Goal: Transaction & Acquisition: Book appointment/travel/reservation

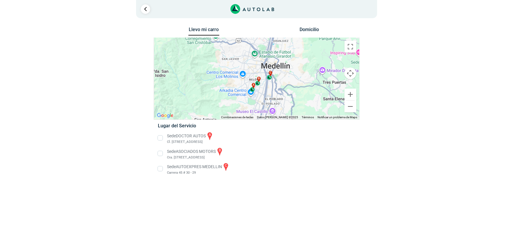
click at [163, 170] on li "Sede AUTOEXPRES MEDELLIN c Carrera 45 # 30 - 29" at bounding box center [256, 168] width 206 height 13
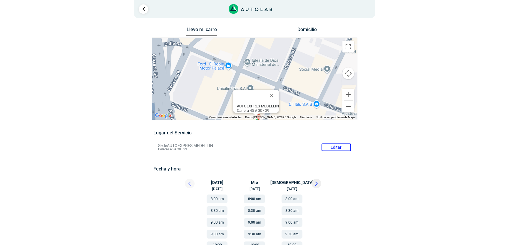
drag, startPoint x: 212, startPoint y: 61, endPoint x: 214, endPoint y: 92, distance: 30.7
click at [214, 92] on div "a b c AUTOEXPRES MEDELLIN Carrera 45 # 30 - 29" at bounding box center [254, 79] width 205 height 82
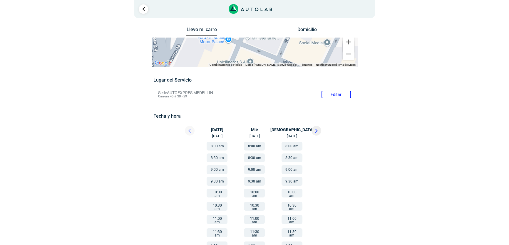
click at [314, 28] on button "Domicilio" at bounding box center [307, 31] width 31 height 9
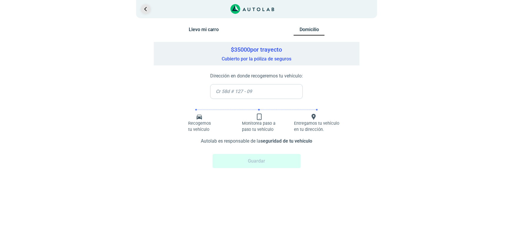
click at [147, 10] on link "Ir al paso anterior" at bounding box center [145, 8] width 9 height 9
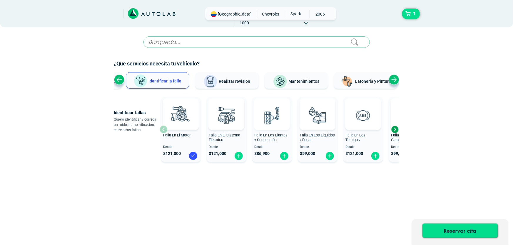
click at [273, 128] on img at bounding box center [272, 116] width 26 height 26
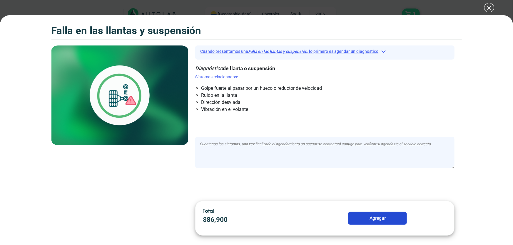
click at [376, 50] on button "Cuando presentamos una Falla en las llantas y suspensión , lo primero es agenda…" at bounding box center [324, 51] width 259 height 9
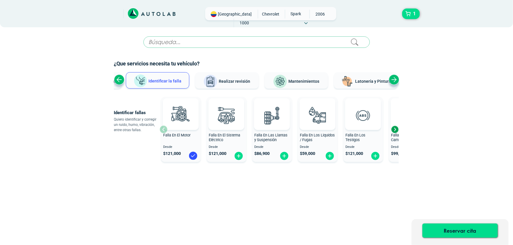
click at [396, 129] on div "Next slide" at bounding box center [394, 129] width 9 height 9
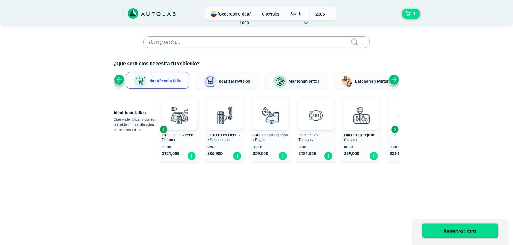
click at [396, 129] on div "Next slide" at bounding box center [394, 129] width 9 height 9
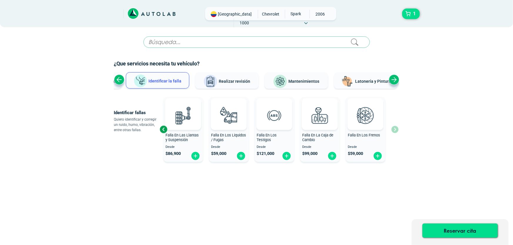
click at [396, 129] on div "Falla En El Motor Desde $ 121,000 Falla En El Sistema Eléctrico Desde $ 121,000…" at bounding box center [279, 130] width 239 height 70
click at [421, 16] on div "1" at bounding box center [368, 14] width 112 height 11
click at [405, 16] on button "1" at bounding box center [411, 14] width 18 height 11
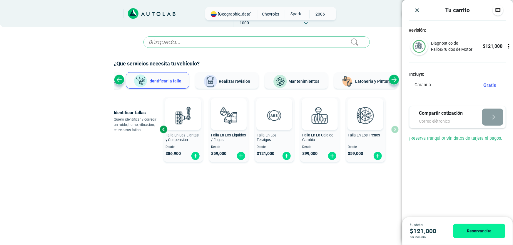
click at [506, 44] on icon at bounding box center [509, 46] width 6 height 6
click at [507, 45] on icon at bounding box center [509, 46] width 4 height 5
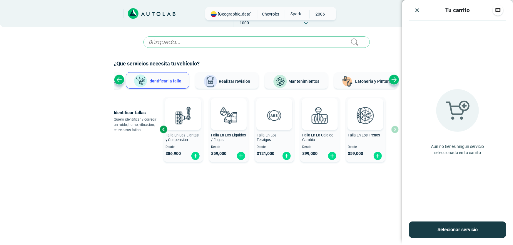
click at [161, 130] on div "Previous slide" at bounding box center [163, 129] width 9 height 9
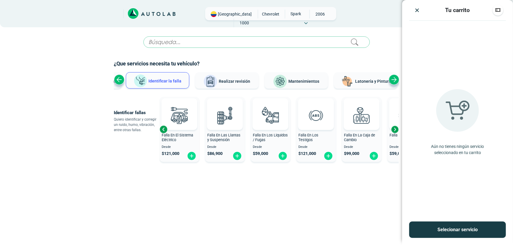
click at [161, 130] on div "Previous slide" at bounding box center [163, 129] width 9 height 9
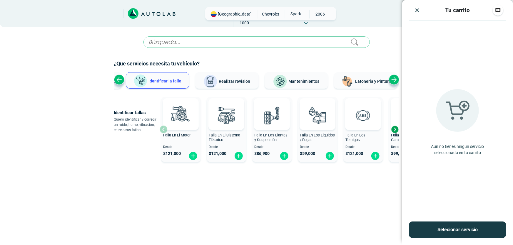
click at [161, 130] on div "Falla En El Motor Desde $ 121,000" at bounding box center [181, 129] width 40 height 63
